Goal: Information Seeking & Learning: Learn about a topic

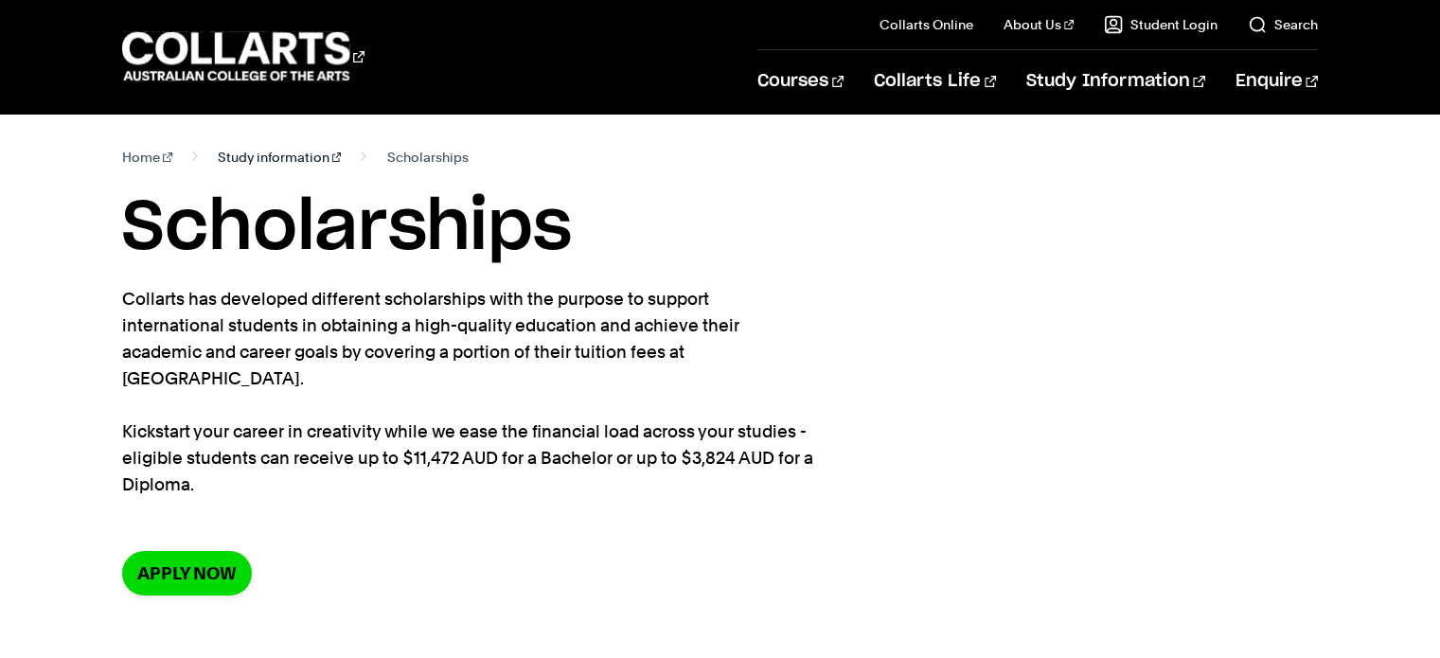
click at [288, 157] on link "Study information" at bounding box center [280, 157] width 124 height 27
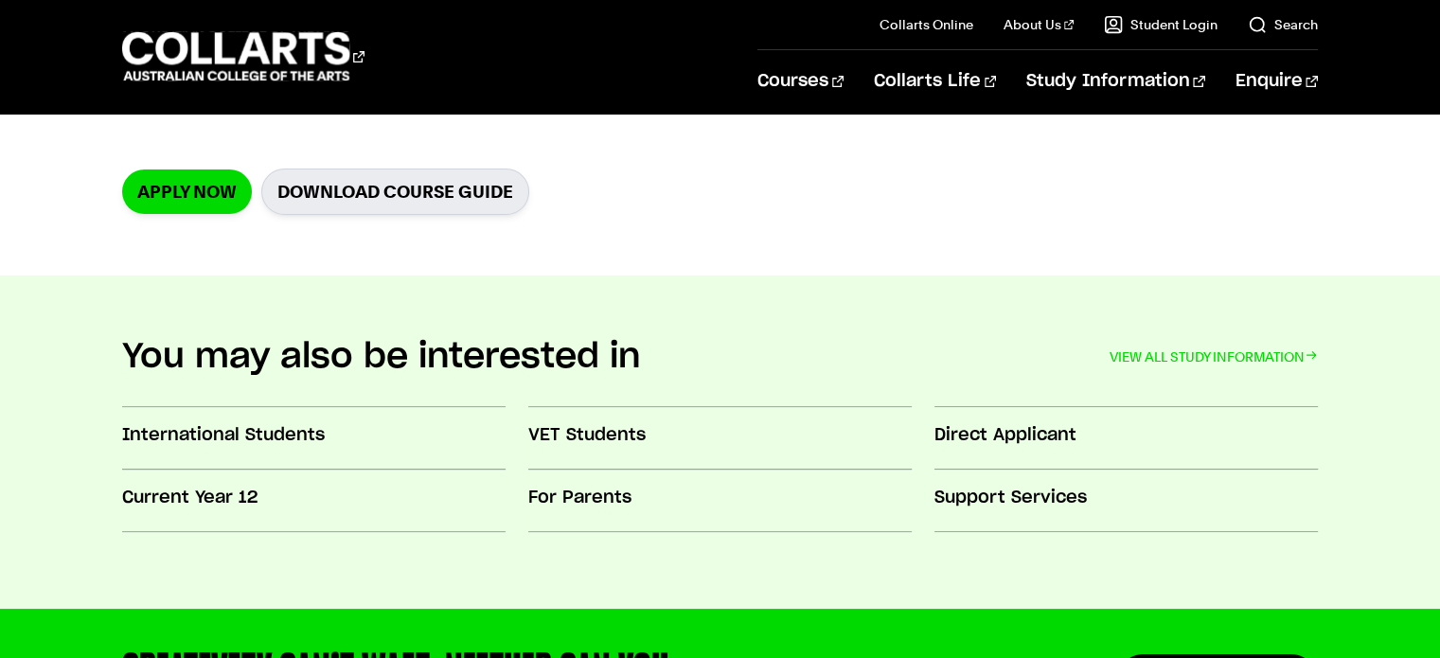
scroll to position [473, 0]
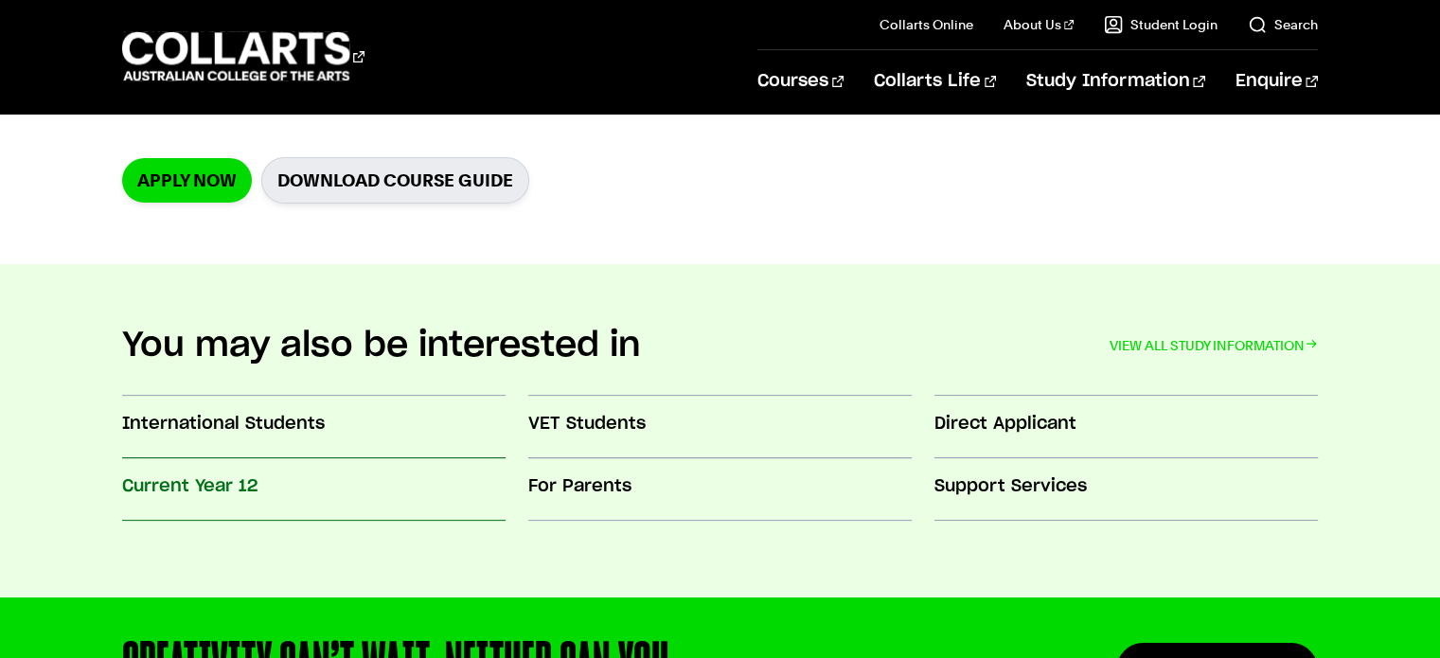
click at [231, 474] on h3 "Current Year 12" at bounding box center [313, 486] width 383 height 25
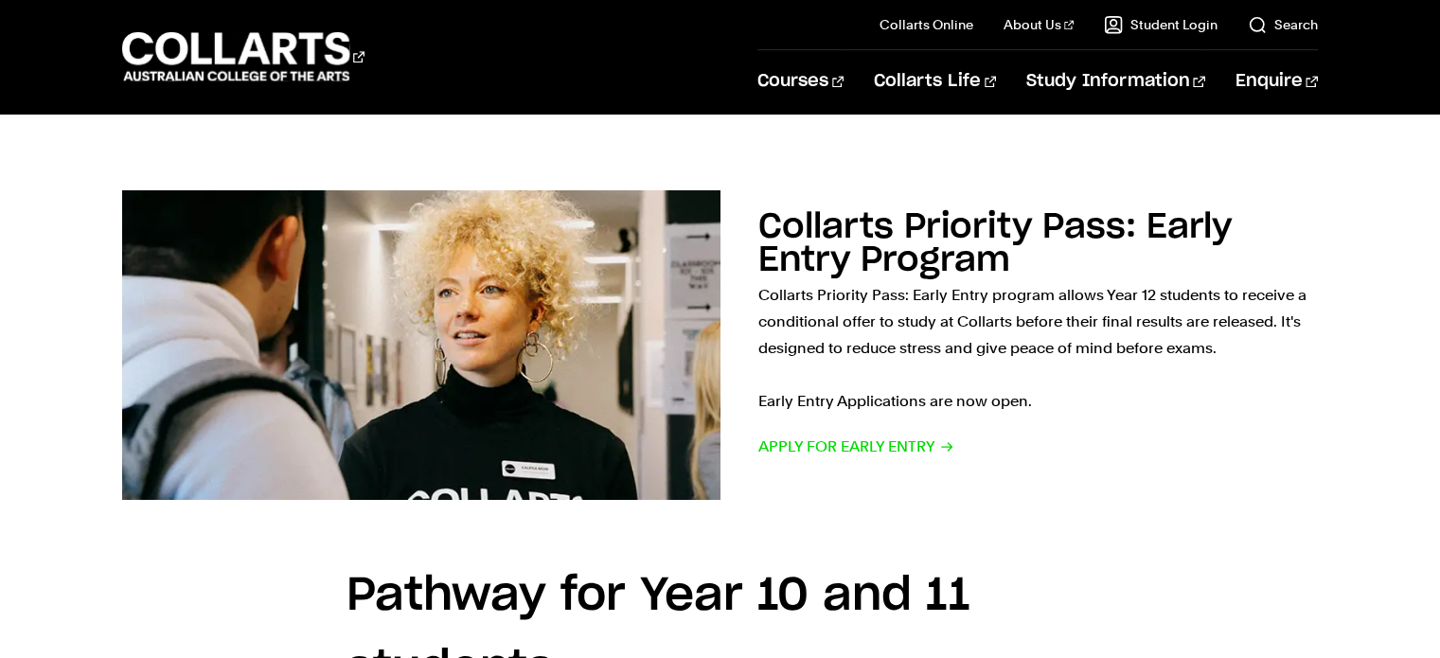
scroll to position [2082, 0]
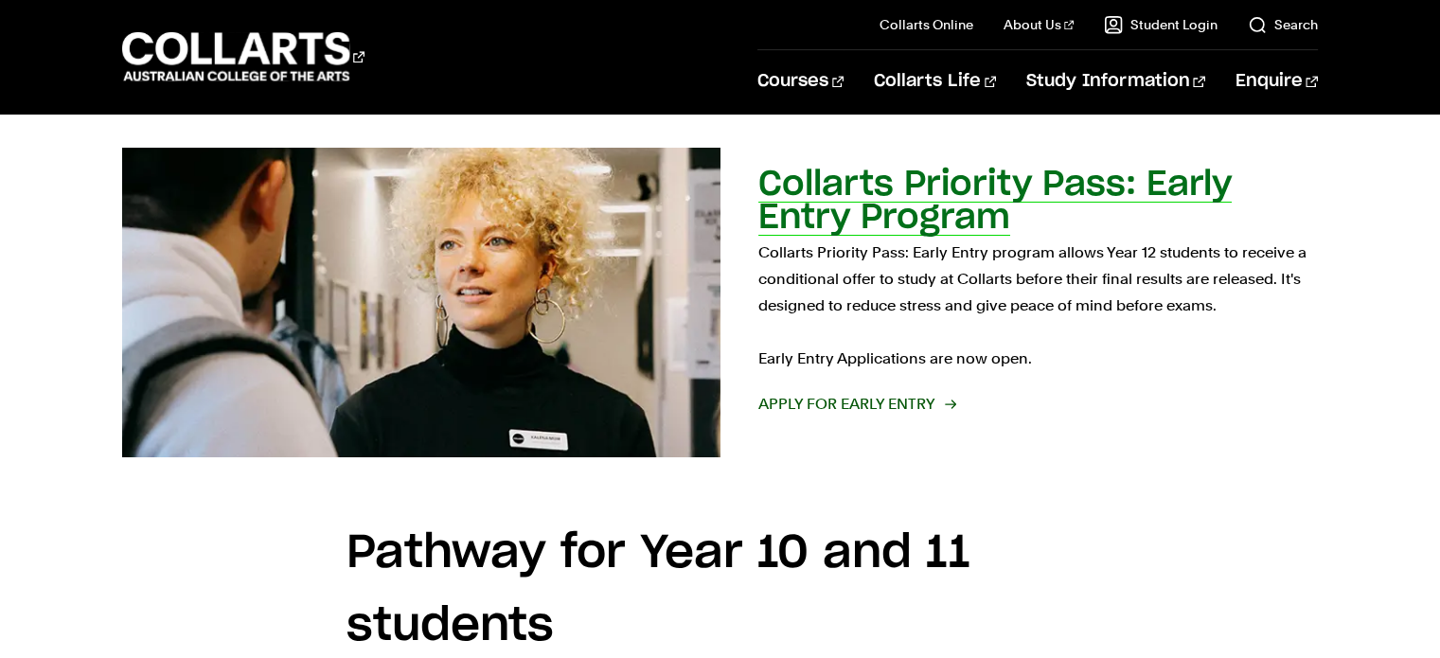
click at [827, 397] on span "Apply for Early Entry" at bounding box center [856, 404] width 196 height 27
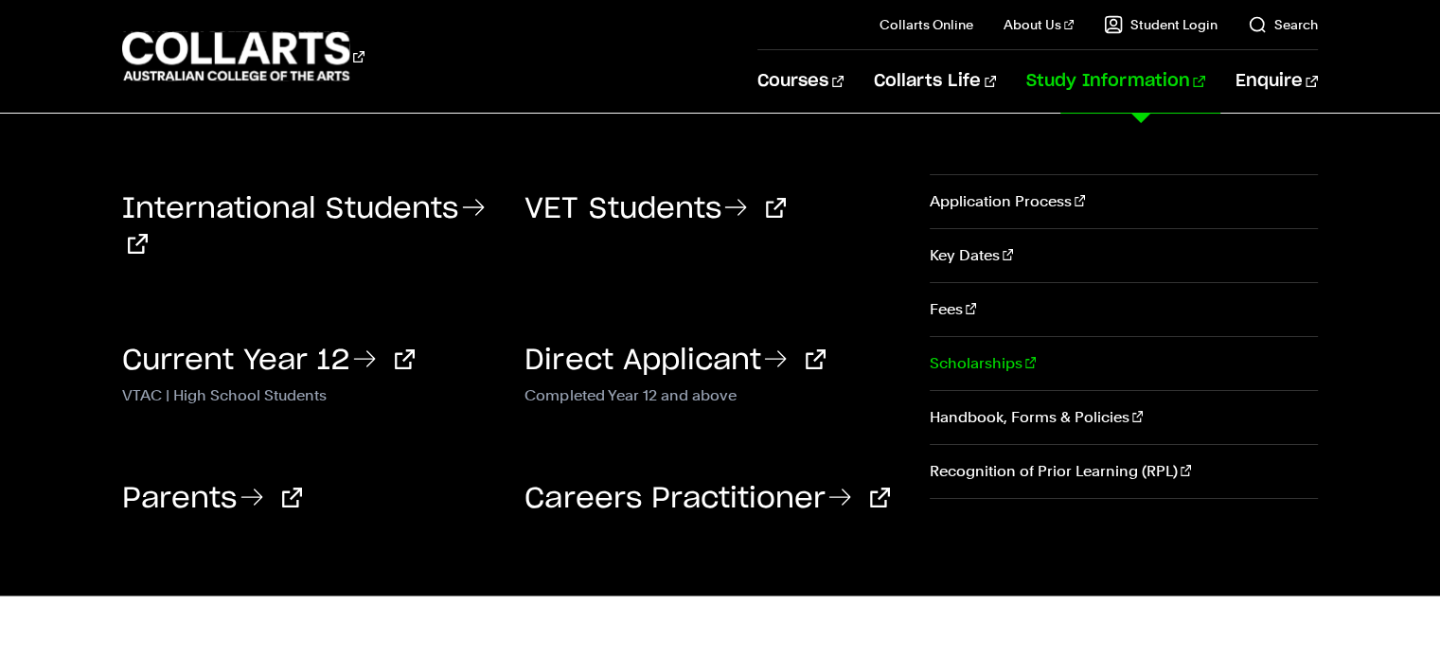
click at [938, 363] on link "Scholarships" at bounding box center [1123, 363] width 388 height 53
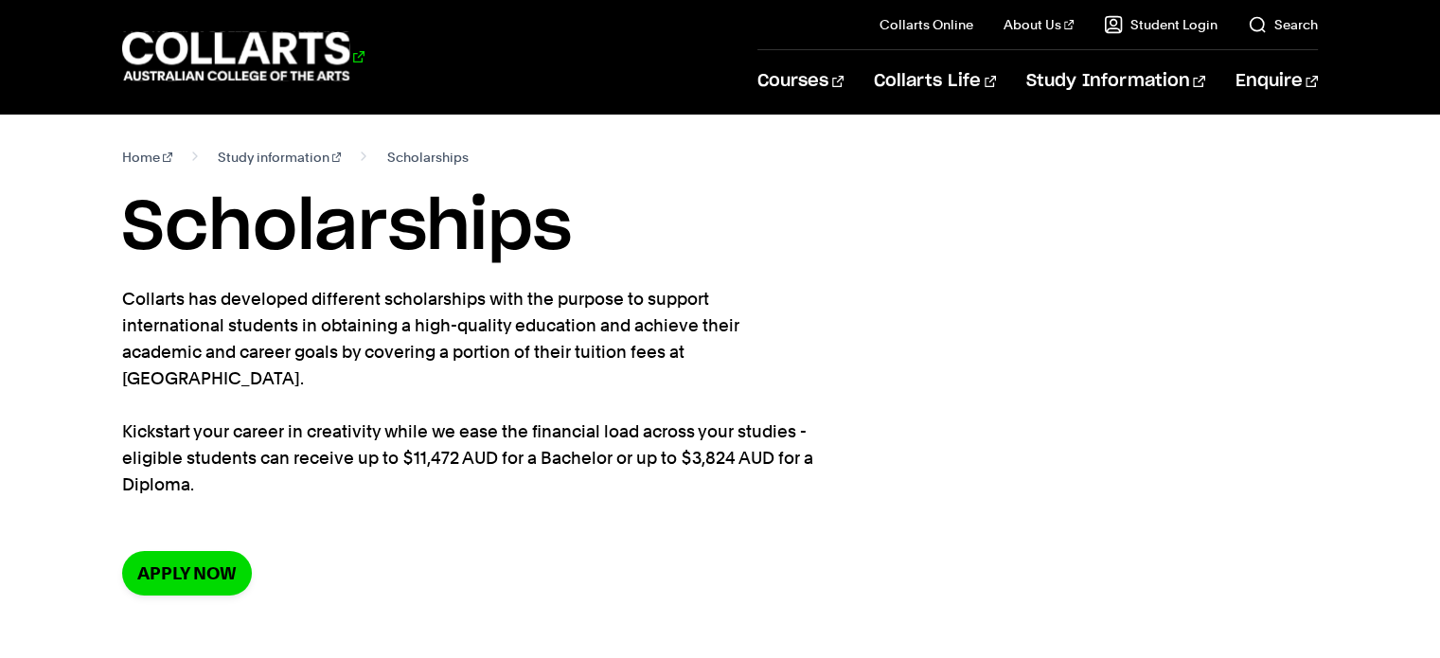
click at [245, 54] on 1 "Go to homepage" at bounding box center [236, 56] width 228 height 49
